Goal: Task Accomplishment & Management: Manage account settings

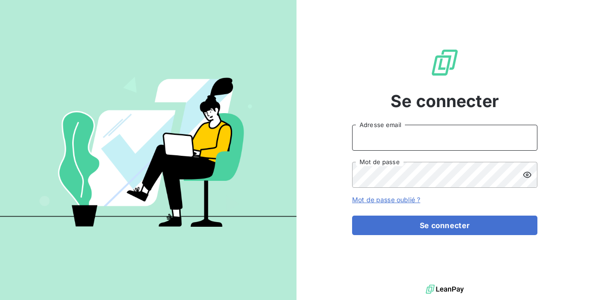
click at [440, 135] on input "Adresse email" at bounding box center [444, 138] width 185 height 26
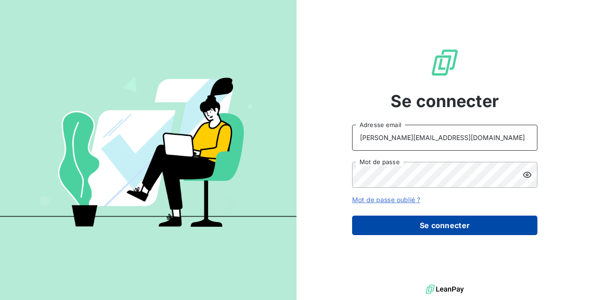
type input "[PERSON_NAME][EMAIL_ADDRESS][DOMAIN_NAME]"
click at [432, 228] on button "Se connecter" at bounding box center [444, 225] width 185 height 19
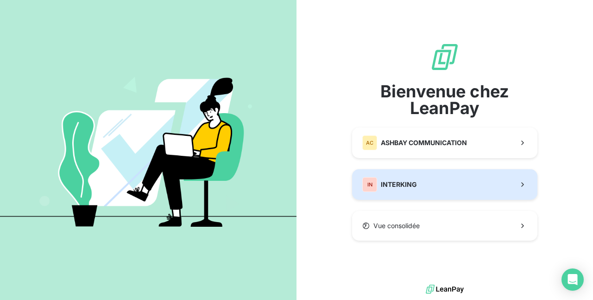
click at [402, 180] on span "INTERKING" at bounding box center [399, 184] width 36 height 9
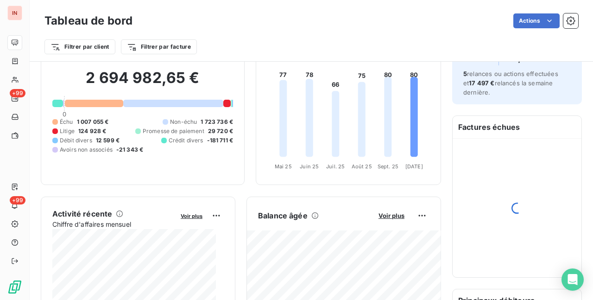
scroll to position [139, 0]
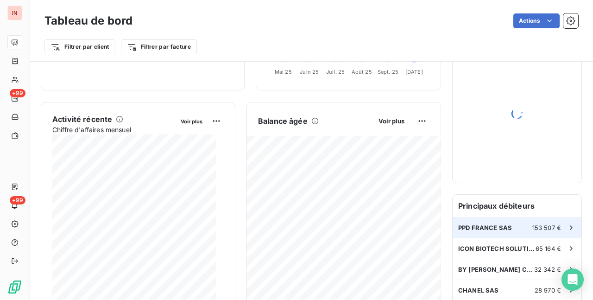
click at [506, 233] on div "PPD FRANCE SAS 153 507 €" at bounding box center [517, 227] width 129 height 20
